Goal: Information Seeking & Learning: Learn about a topic

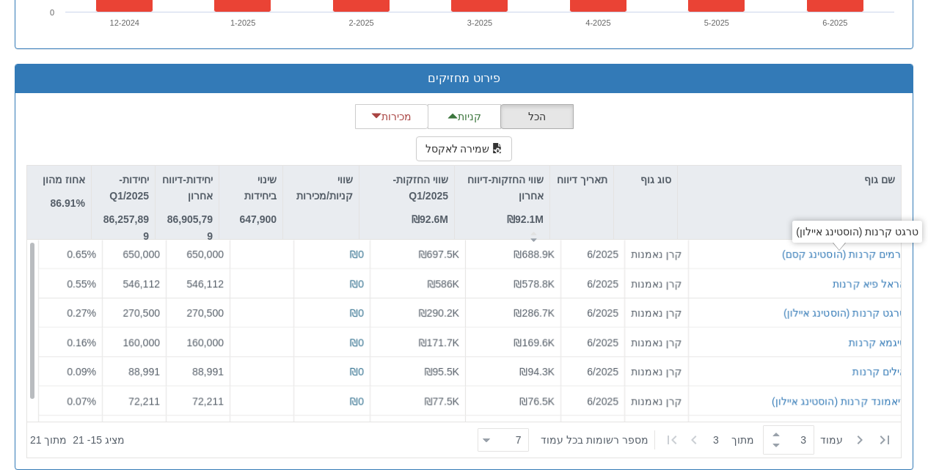
scroll to position [1154, 0]
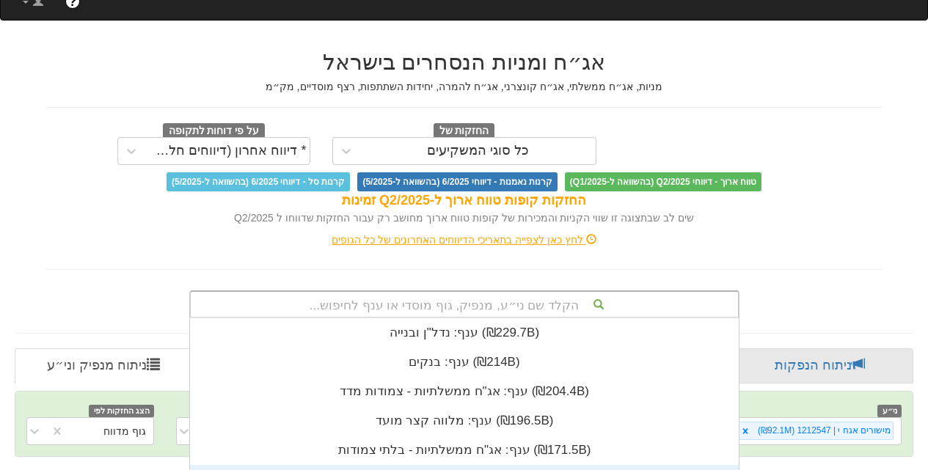
click at [449, 290] on div "הקלד שם ני״ע, מנפיק, גוף מוסדי או ענף לחיפוש... ענף: ‏נדל"ן ובנייה ‎(₪229.7B)‎ …" at bounding box center [464, 304] width 550 height 28
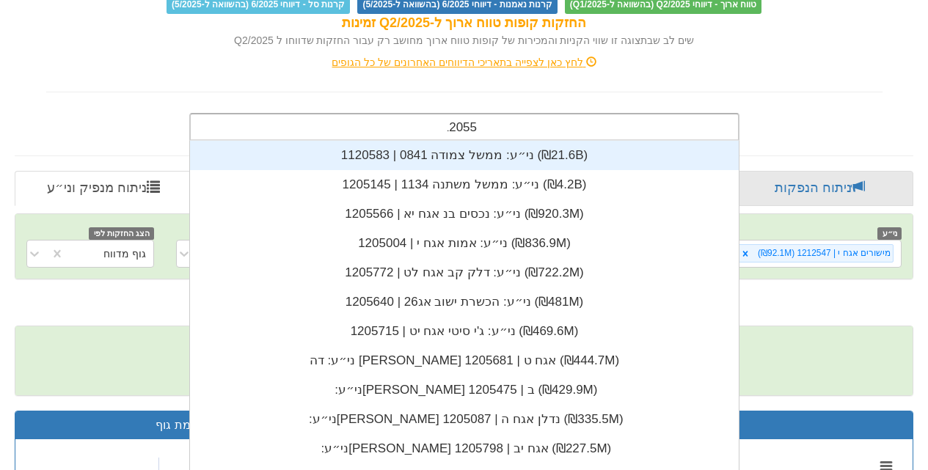
scroll to position [29, 0]
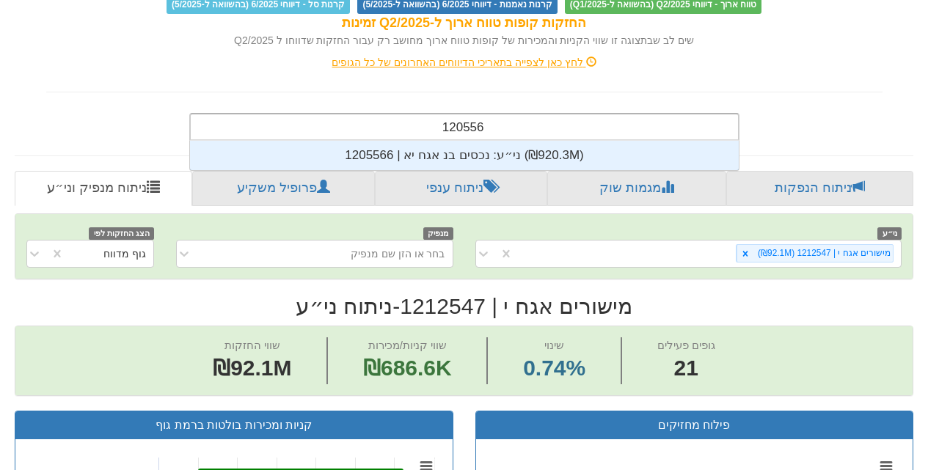
type input "1205566"
click at [465, 114] on input "1205566" at bounding box center [462, 128] width 50 height 29
click at [468, 141] on div "ני״ע: ‏נכסים בנ אגח יא | 1205566 ‎(₪920.3M)‎" at bounding box center [464, 155] width 549 height 29
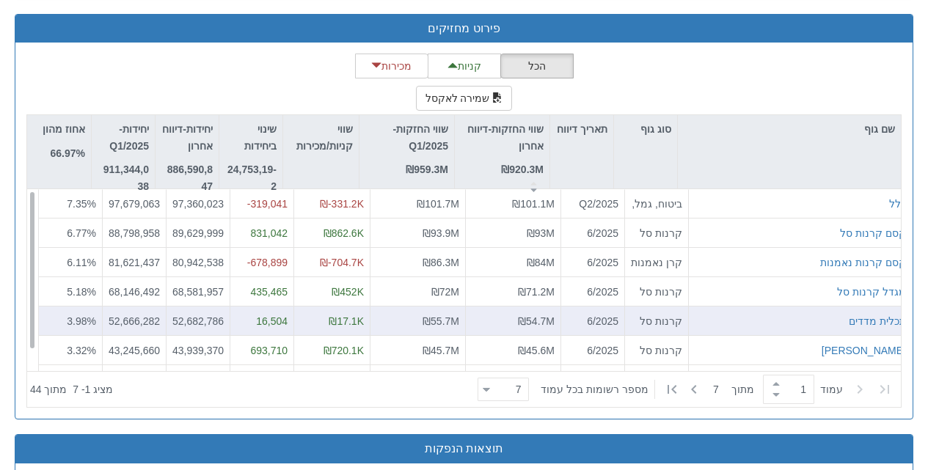
scroll to position [1479, 0]
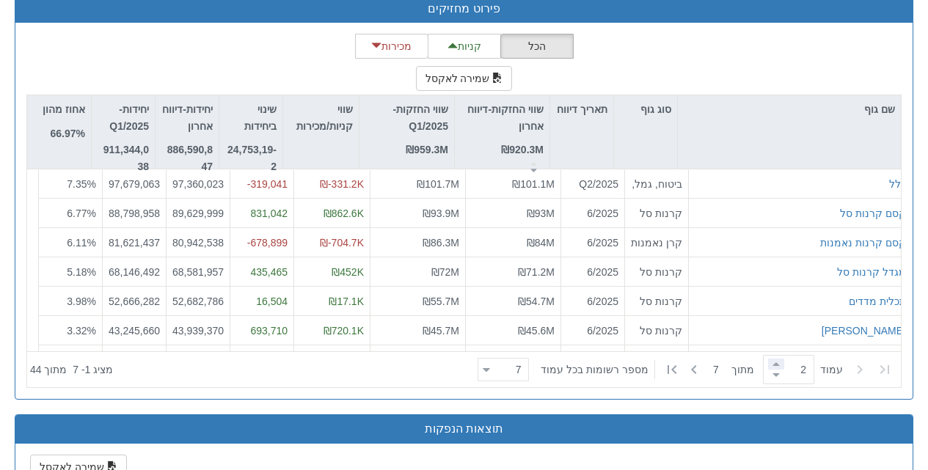
click at [770, 359] on span at bounding box center [776, 364] width 16 height 11
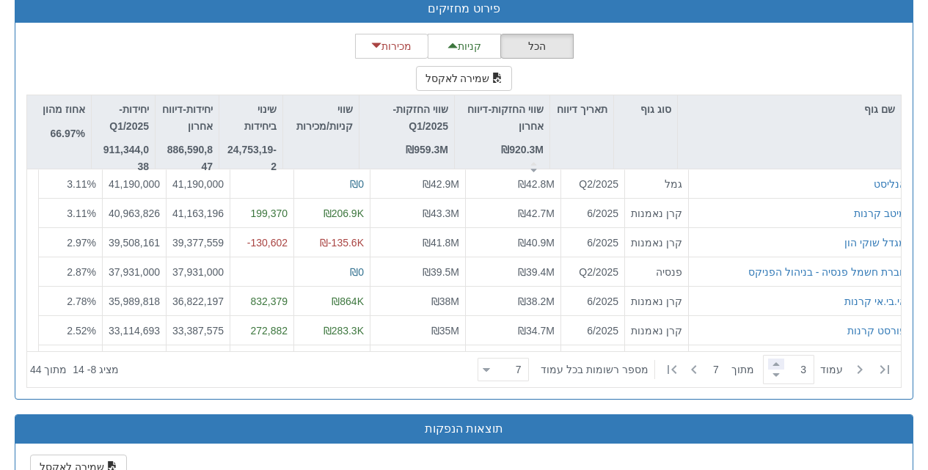
click at [768, 359] on span at bounding box center [776, 364] width 16 height 11
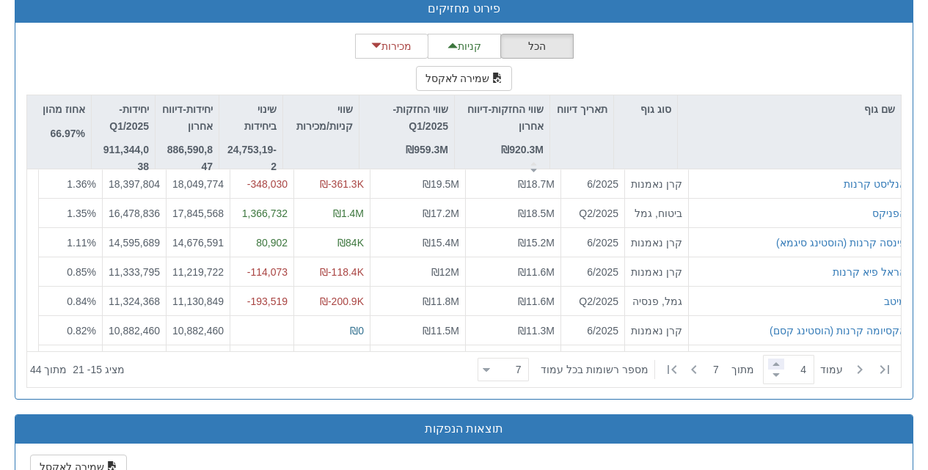
click at [772, 359] on span at bounding box center [776, 364] width 16 height 11
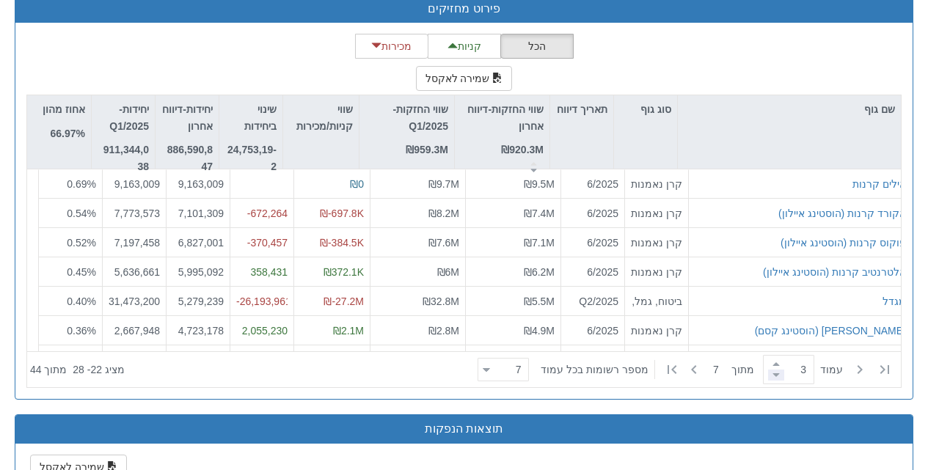
click at [769, 370] on span at bounding box center [776, 375] width 16 height 11
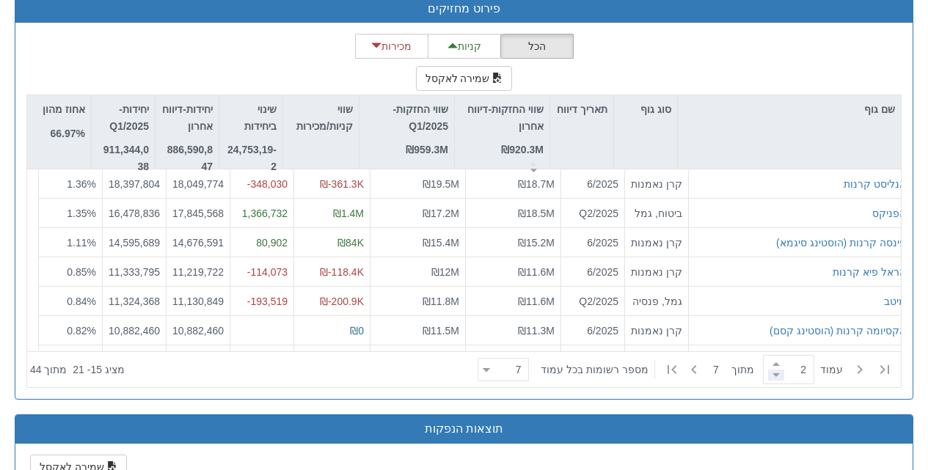
click at [768, 370] on span at bounding box center [776, 375] width 16 height 11
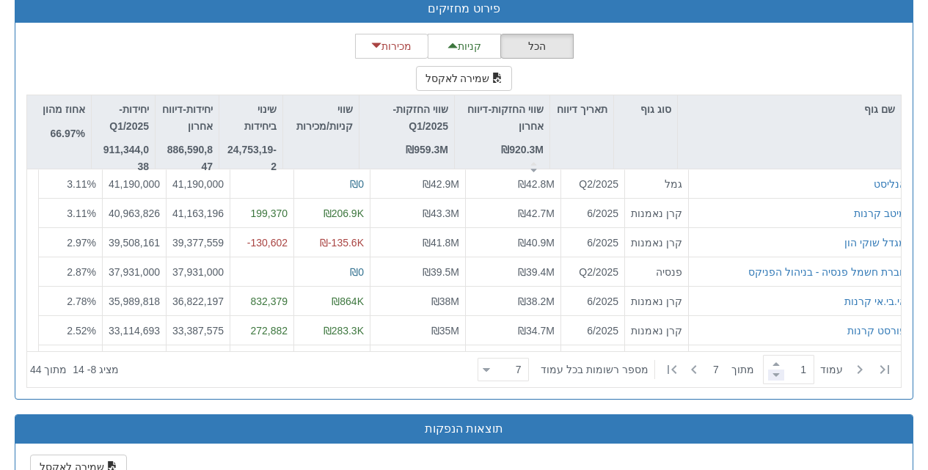
click at [768, 370] on span at bounding box center [776, 375] width 16 height 11
type input "1"
